Goal: Navigation & Orientation: Find specific page/section

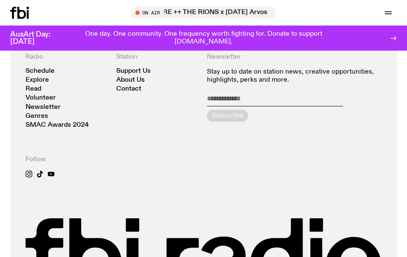
scroll to position [1976, 0]
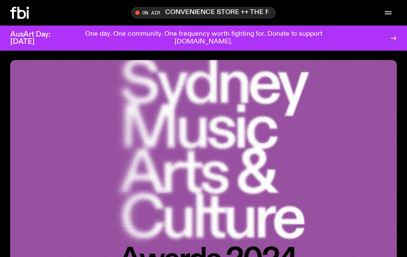
click at [170, 121] on img at bounding box center [203, 162] width 386 height 204
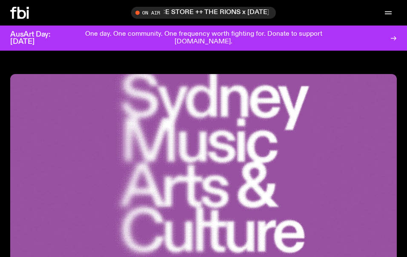
click at [24, 12] on icon at bounding box center [21, 13] width 9 height 12
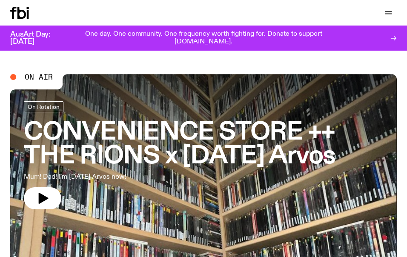
scroll to position [0, 0]
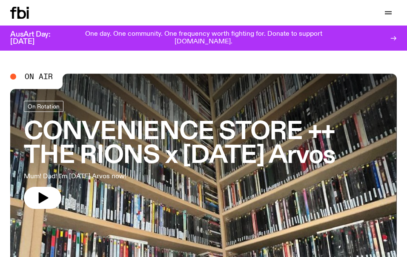
drag, startPoint x: 40, startPoint y: 14, endPoint x: 56, endPoint y: 18, distance: 16.5
click at [55, 18] on div "Schedule Explore Read Volunteer Newsletter" at bounding box center [105, 13] width 190 height 12
drag, startPoint x: 92, startPoint y: 20, endPoint x: 137, endPoint y: -3, distance: 50.4
click at [138, 8] on div "Schedule Explore Read Volunteer Newsletter" at bounding box center [105, 13] width 190 height 12
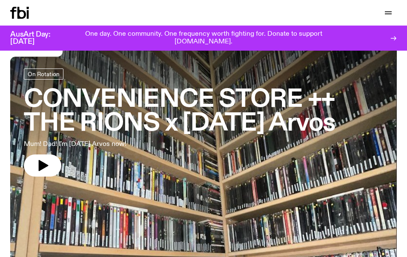
scroll to position [0, 0]
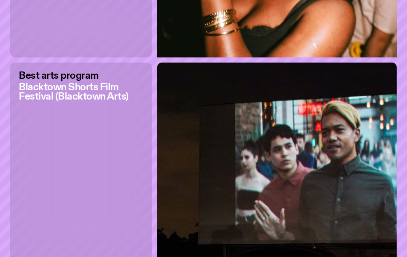
scroll to position [2813, 0]
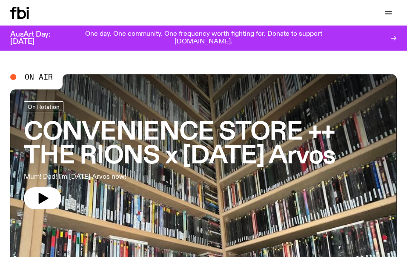
click at [28, 18] on icon at bounding box center [28, 14] width 2 height 9
click at [388, 13] on icon "button" at bounding box center [388, 13] width 10 height 10
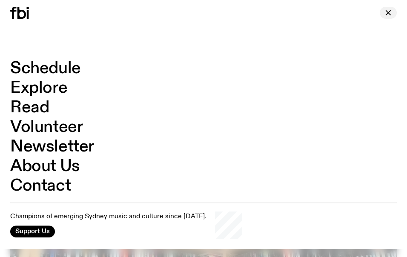
click at [389, 12] on icon "button" at bounding box center [388, 12] width 5 height 5
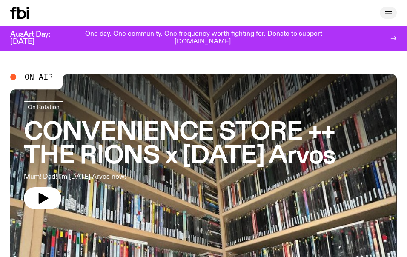
click at [388, 15] on icon "button" at bounding box center [388, 13] width 10 height 10
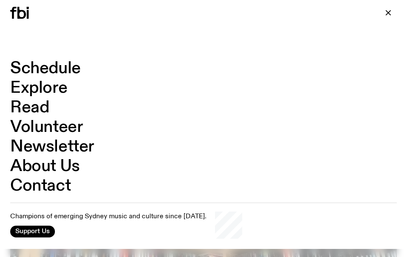
click at [72, 71] on link "Schedule" at bounding box center [45, 68] width 71 height 16
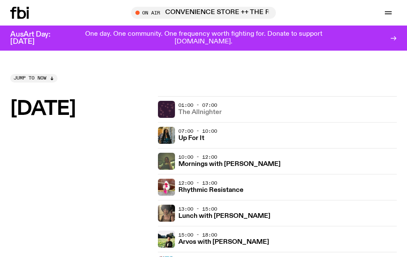
click at [200, 108] on link "The Allnighter" at bounding box center [199, 112] width 43 height 8
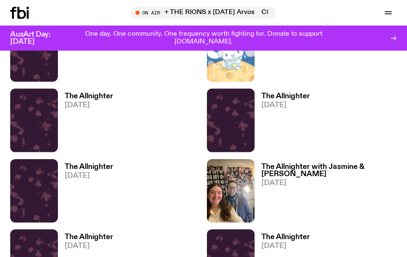
scroll to position [1051, 0]
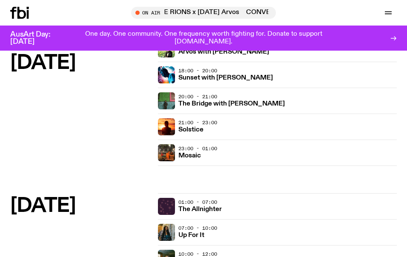
scroll to position [157, 0]
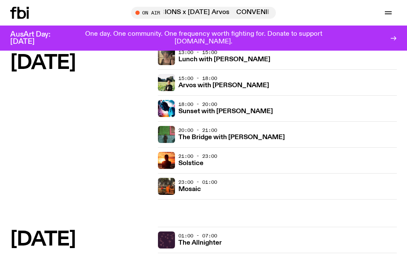
click at [98, 159] on div "Monday" at bounding box center [80, 83] width 141 height 287
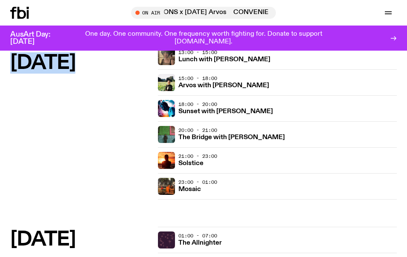
click at [98, 159] on div "Monday" at bounding box center [80, 83] width 141 height 287
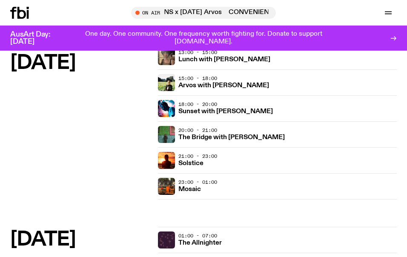
click at [98, 159] on div "Monday" at bounding box center [80, 83] width 141 height 287
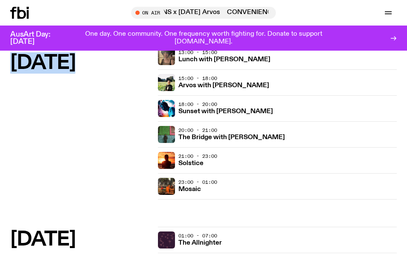
click at [98, 159] on div "Monday" at bounding box center [80, 83] width 141 height 287
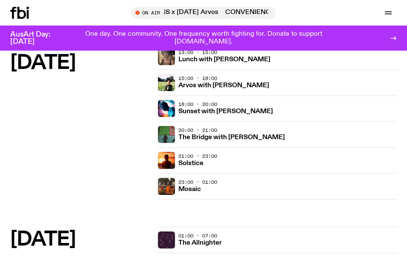
click at [98, 159] on div "Monday" at bounding box center [80, 83] width 141 height 287
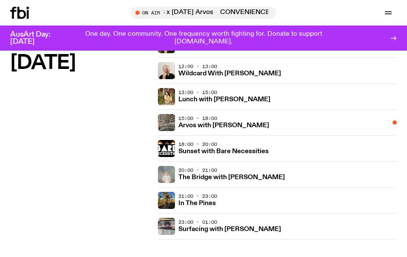
click at [98, 159] on div "Tuesday" at bounding box center [80, 123] width 141 height 287
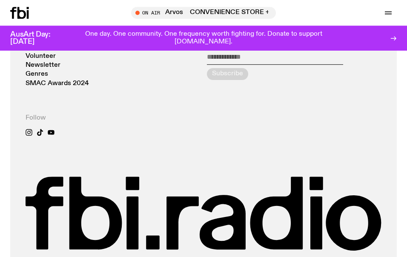
scroll to position [2209, 0]
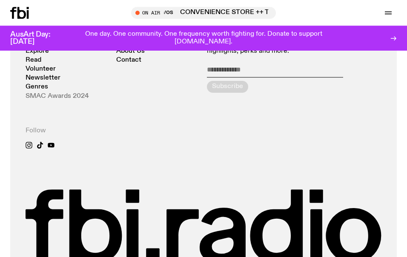
click at [51, 100] on link "SMAC Awards 2024" at bounding box center [57, 96] width 63 height 6
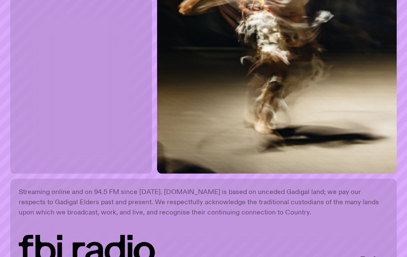
scroll to position [3235, 0]
